Goal: Browse casually: Explore the website without a specific task or goal

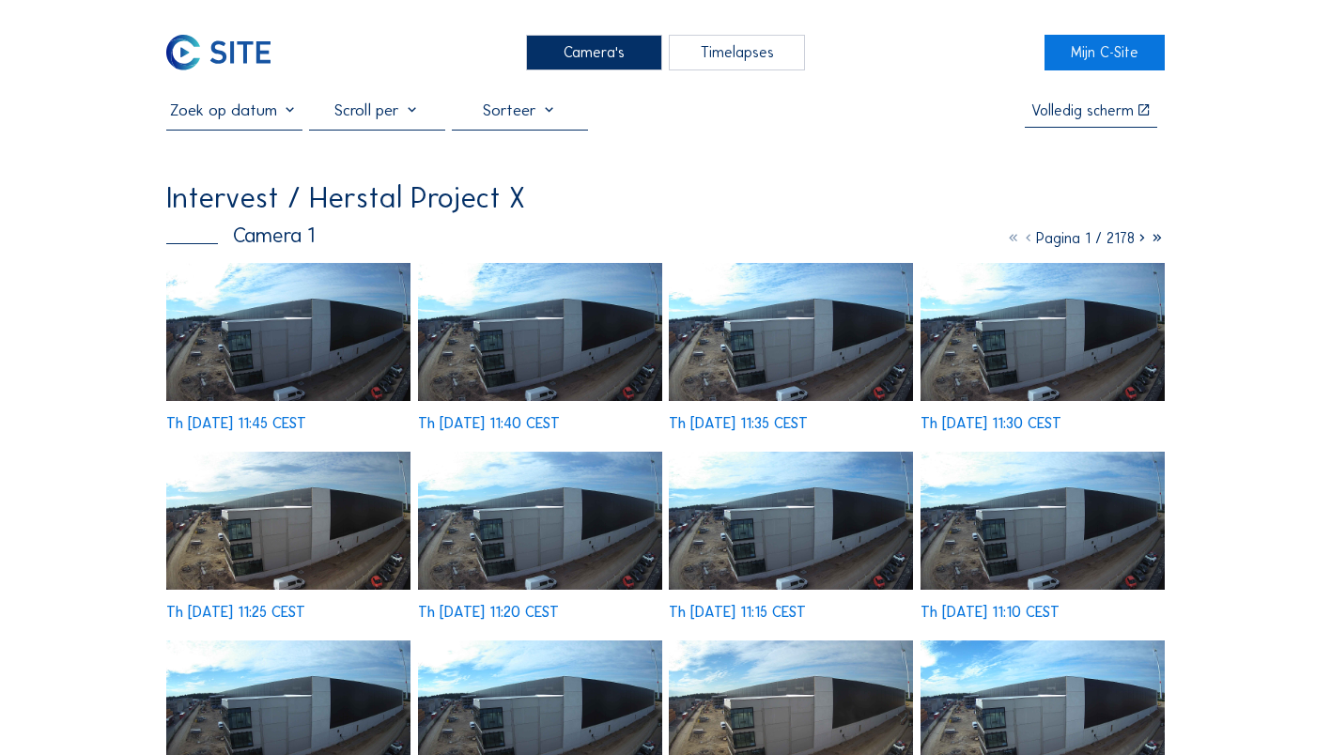
click at [1060, 342] on img at bounding box center [1043, 332] width 244 height 138
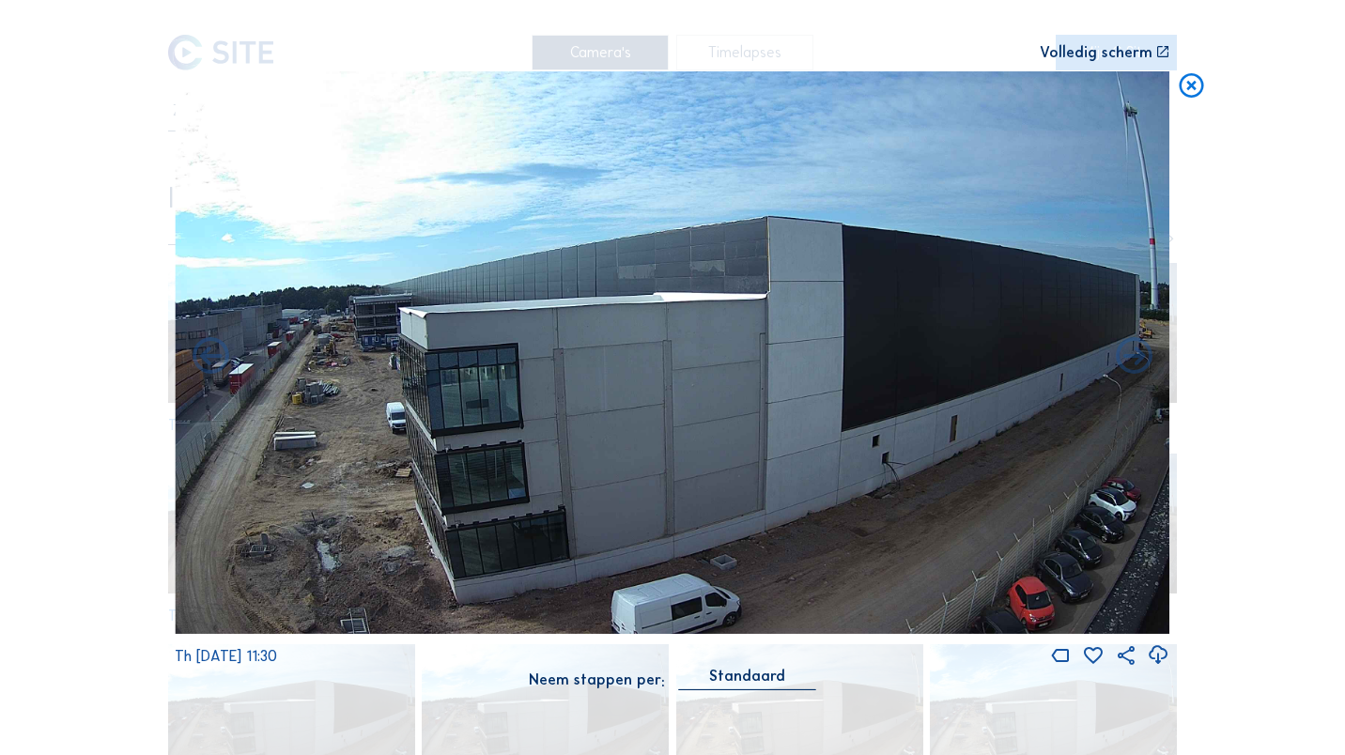
click at [1188, 89] on icon at bounding box center [1191, 86] width 29 height 30
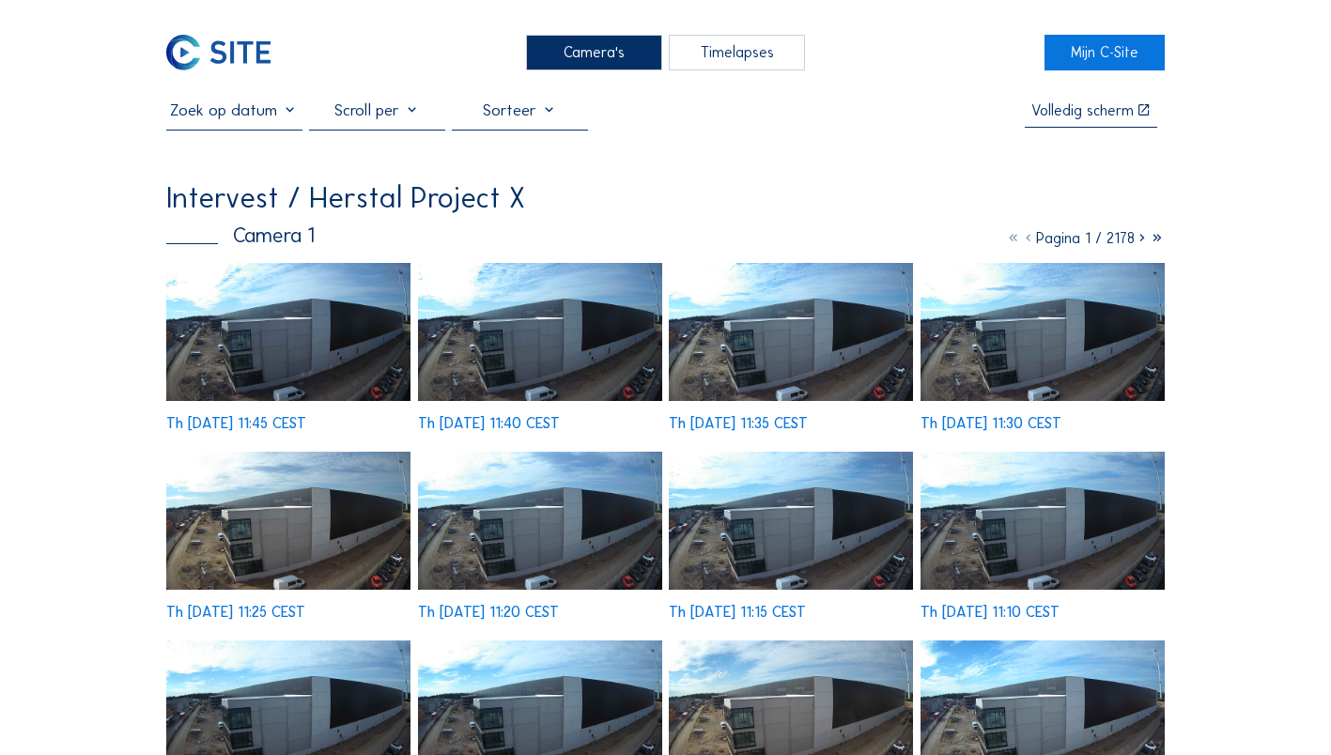
click at [608, 54] on div "Camera's" at bounding box center [594, 52] width 136 height 35
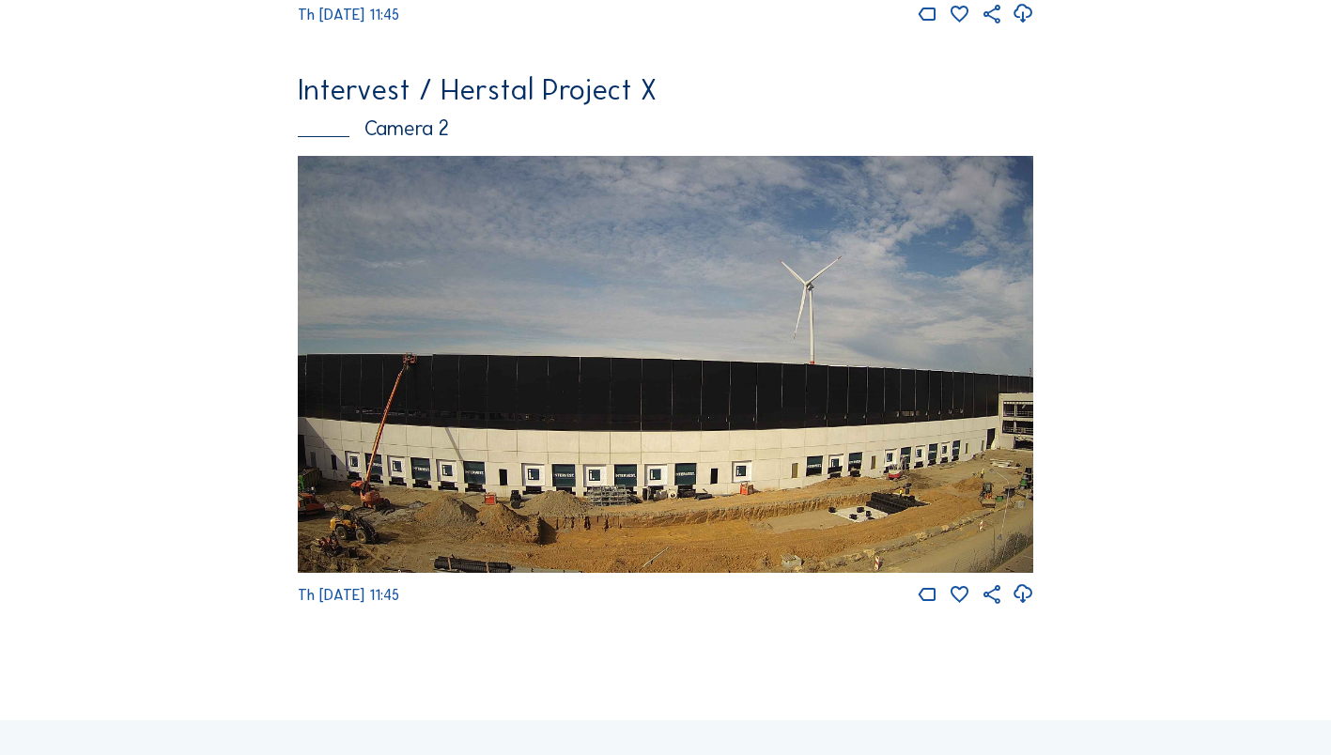
scroll to position [658, 0]
click at [396, 458] on img at bounding box center [666, 363] width 737 height 416
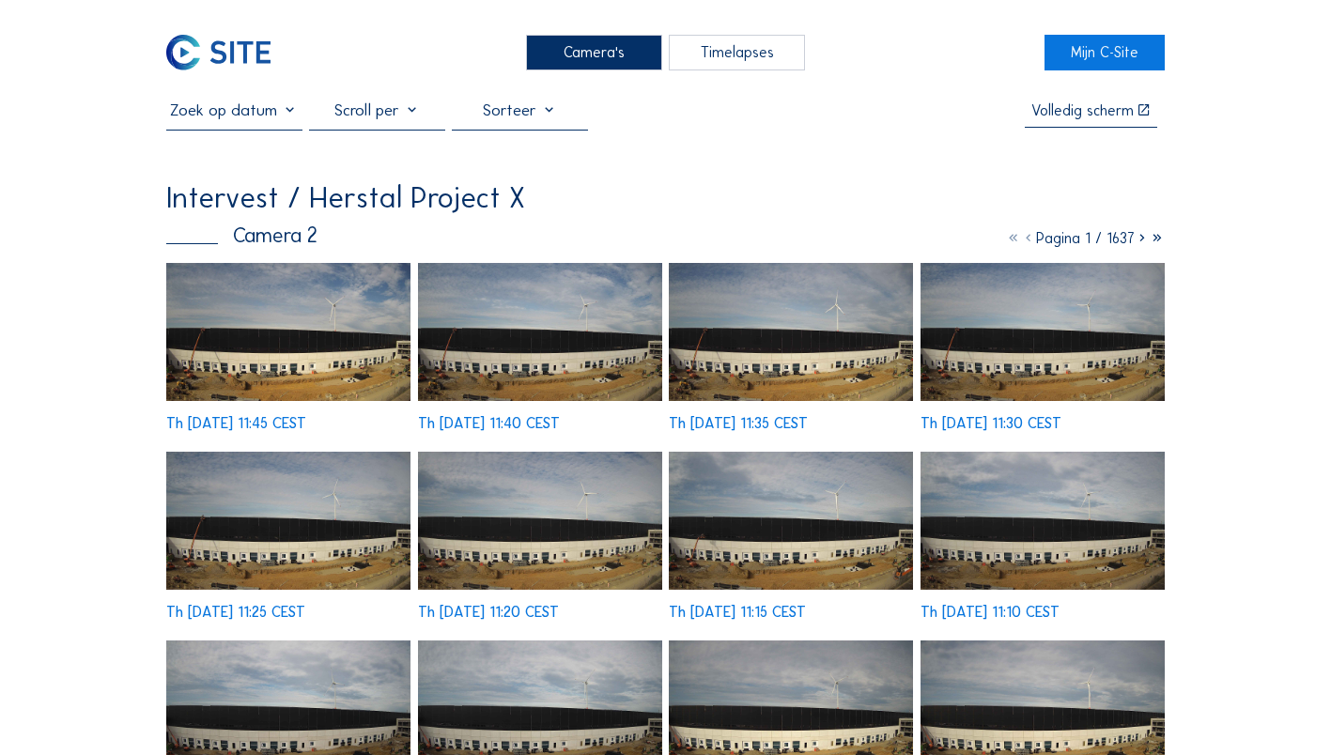
click at [253, 341] on img at bounding box center [288, 332] width 244 height 138
